Goal: Task Accomplishment & Management: Use online tool/utility

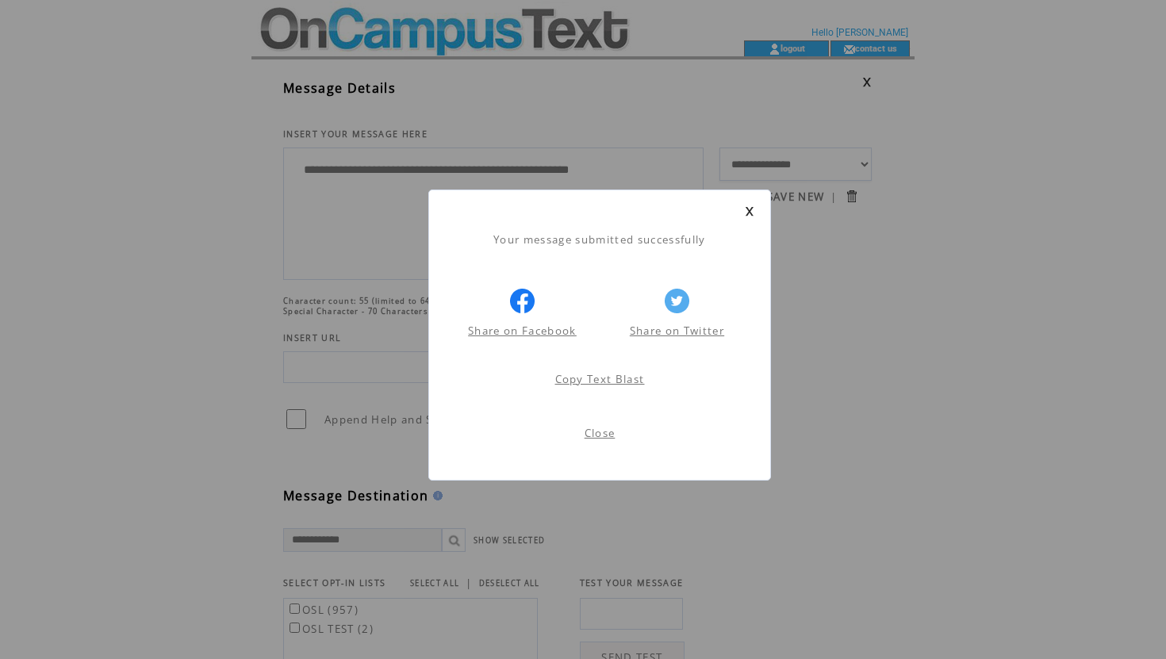
scroll to position [1, 0]
click at [747, 214] on link at bounding box center [750, 211] width 10 height 10
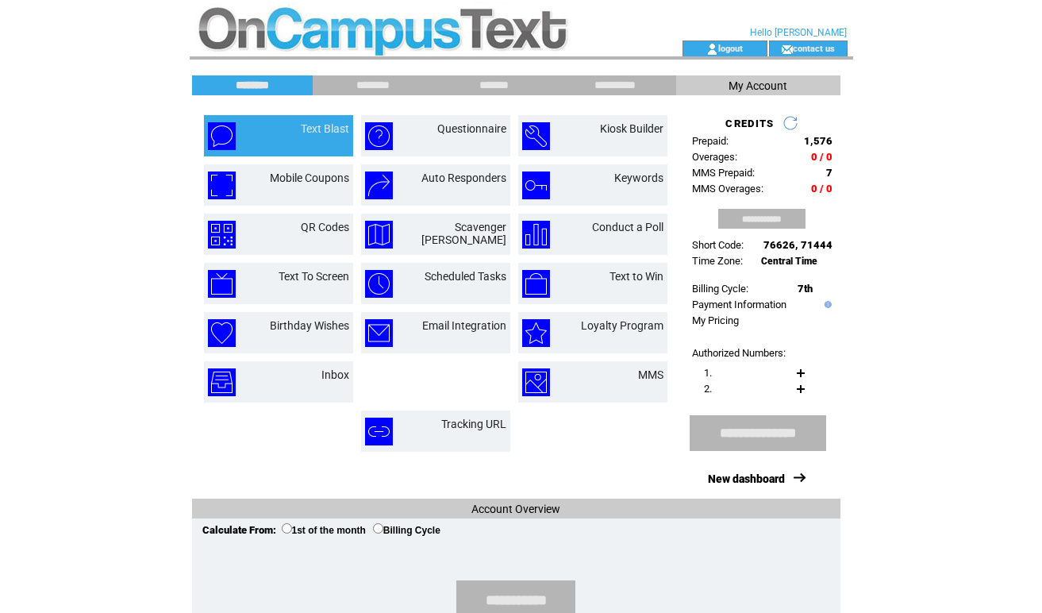
click at [293, 144] on td "Text Blast" at bounding box center [306, 136] width 86 height 28
